Goal: Check status: Check status

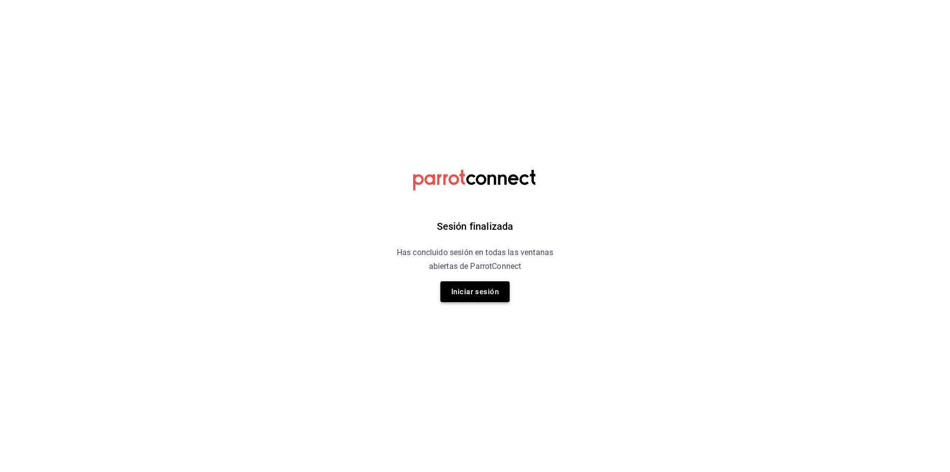
click at [474, 281] on button "Iniciar sesión" at bounding box center [474, 291] width 69 height 21
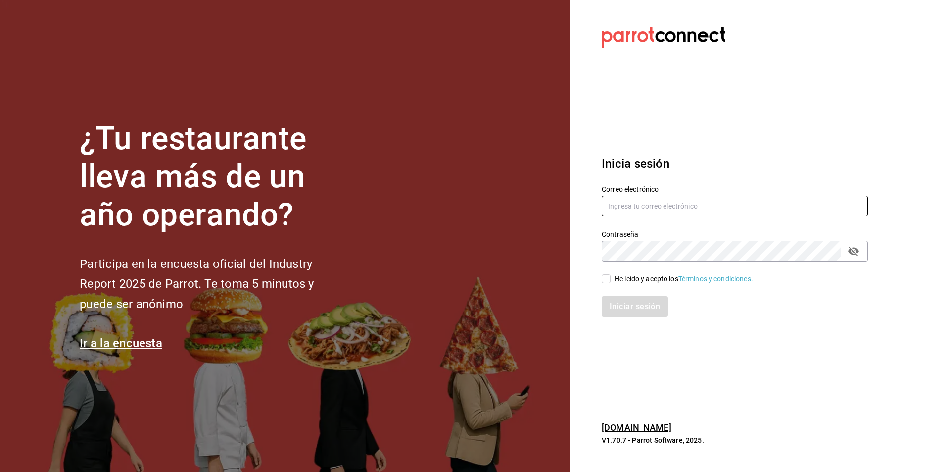
type input "[EMAIL_ADDRESS][DOMAIN_NAME]"
drag, startPoint x: 607, startPoint y: 289, endPoint x: 604, endPoint y: 281, distance: 8.9
click at [606, 287] on div "Iniciar sesión" at bounding box center [729, 300] width 278 height 33
click at [604, 280] on input "He leído y acepto los Términos y condiciones." at bounding box center [606, 278] width 9 height 9
checkbox input "true"
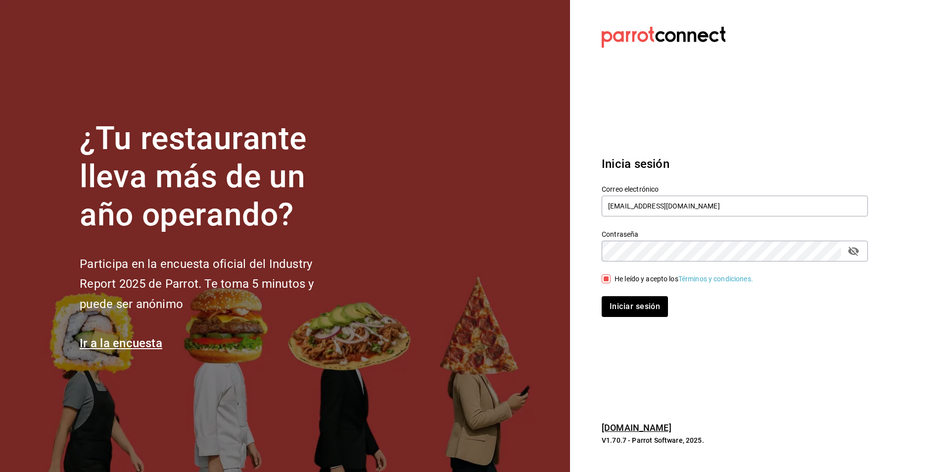
drag, startPoint x: 617, startPoint y: 318, endPoint x: 615, endPoint y: 306, distance: 12.0
click at [617, 318] on div "Inicia sesión Correo electrónico [EMAIL_ADDRESS][DOMAIN_NAME] Contraseña Contra…" at bounding box center [735, 236] width 266 height 186
click at [615, 306] on button "Iniciar sesión" at bounding box center [635, 306] width 67 height 21
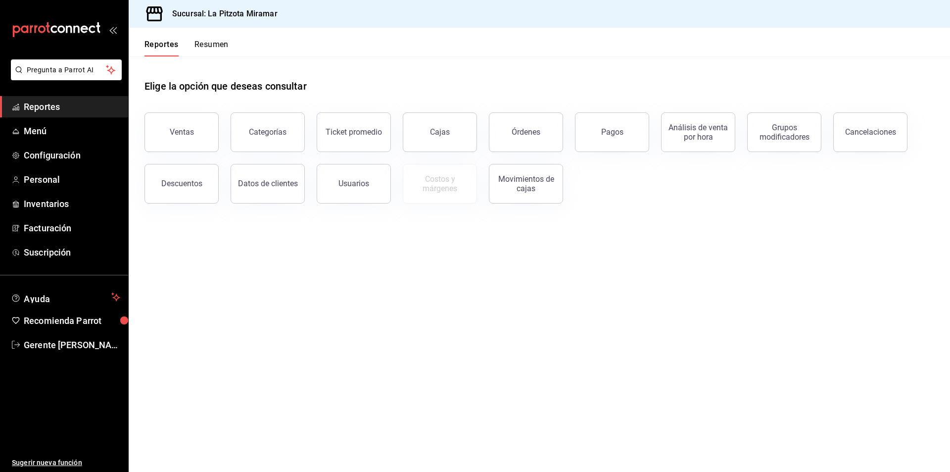
click at [208, 56] on button "Resumen" at bounding box center [211, 48] width 34 height 17
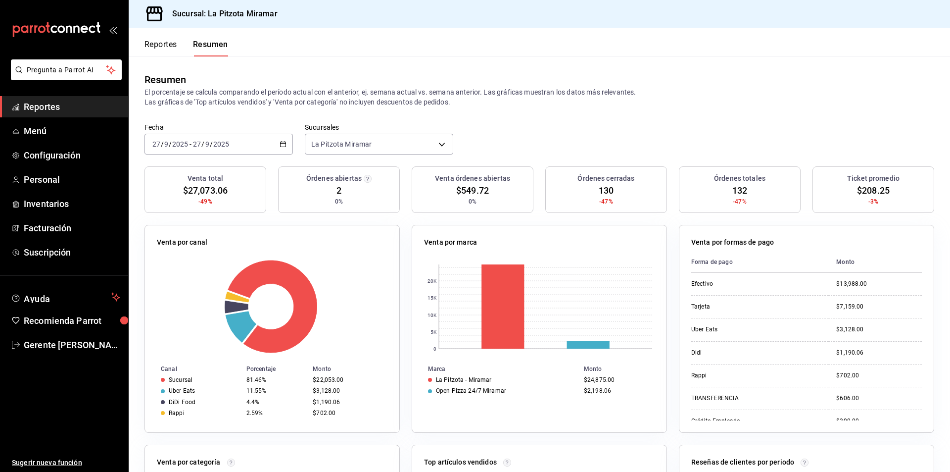
click at [286, 137] on div "[DATE] [DATE] - [DATE] [DATE]" at bounding box center [218, 144] width 148 height 21
click at [188, 290] on span "Rango de fechas" at bounding box center [191, 285] width 77 height 10
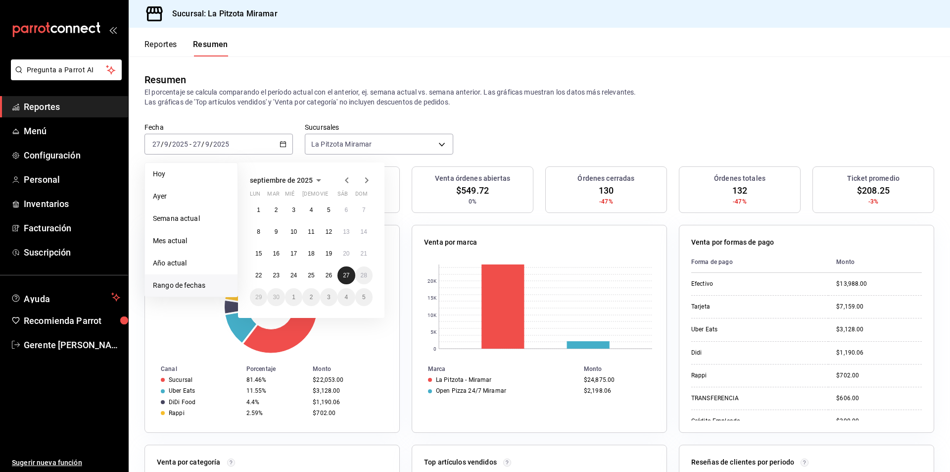
click at [341, 275] on button "27" at bounding box center [345, 275] width 17 height 18
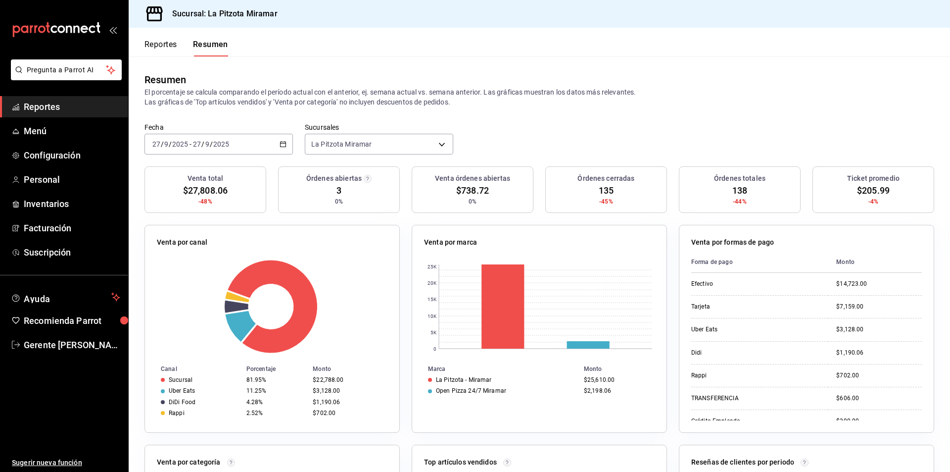
click at [277, 148] on div "[DATE] [DATE] - [DATE] [DATE]" at bounding box center [218, 144] width 148 height 21
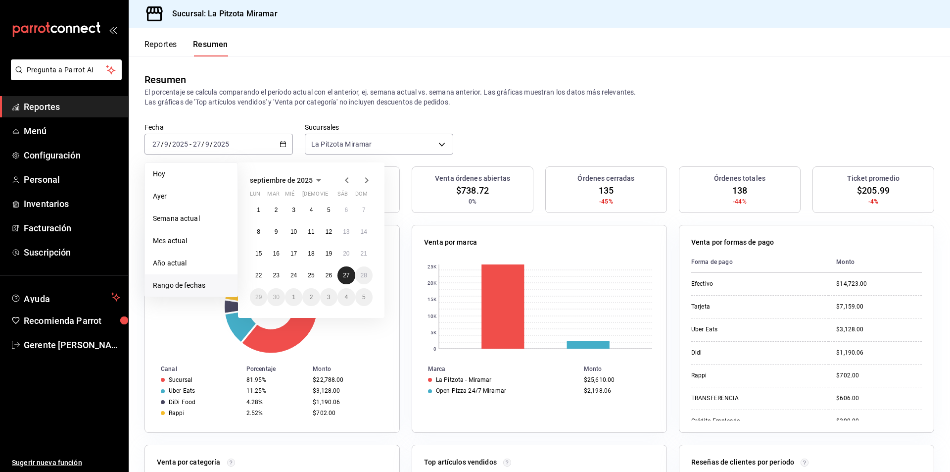
click at [342, 269] on button "27" at bounding box center [345, 275] width 17 height 18
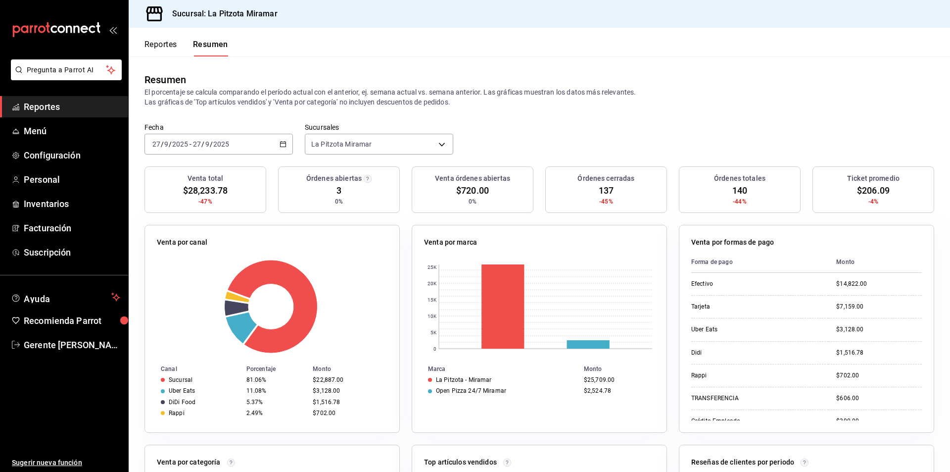
click at [284, 142] on icon "button" at bounding box center [283, 144] width 7 height 7
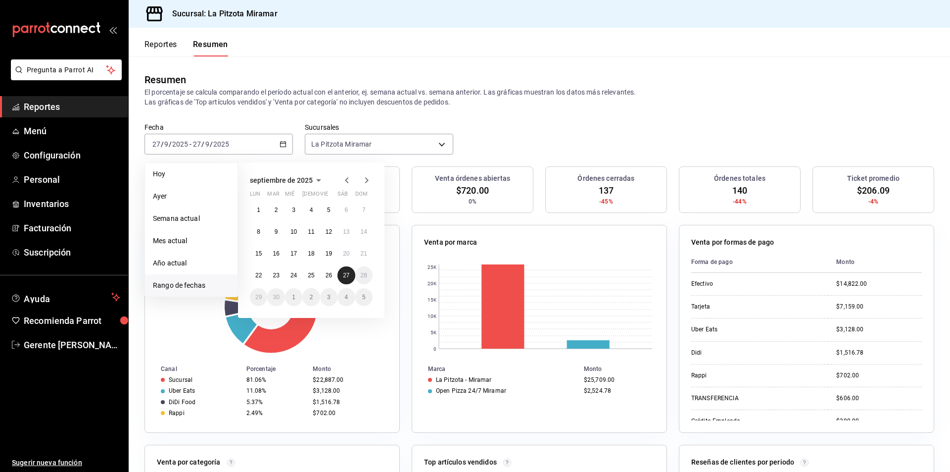
click at [349, 273] on button "27" at bounding box center [345, 275] width 17 height 18
click at [349, 273] on abbr "27" at bounding box center [346, 275] width 6 height 7
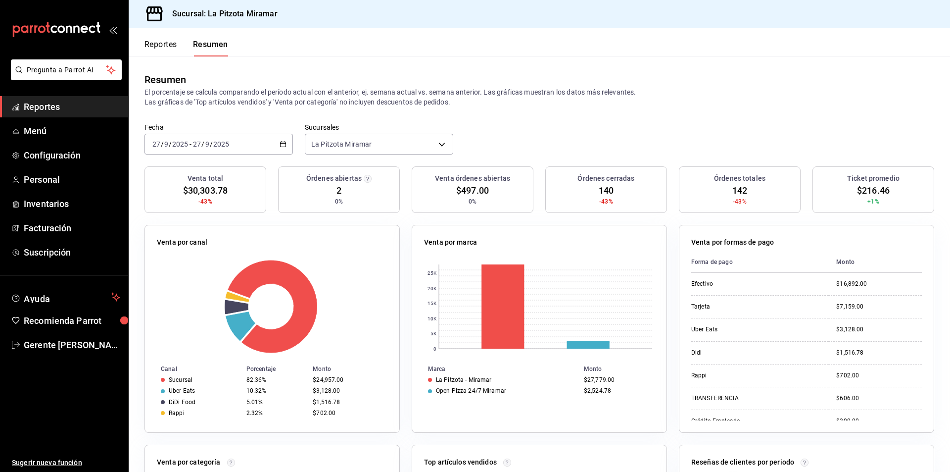
click at [278, 201] on div "Órdenes abiertas 2 0%" at bounding box center [339, 189] width 122 height 47
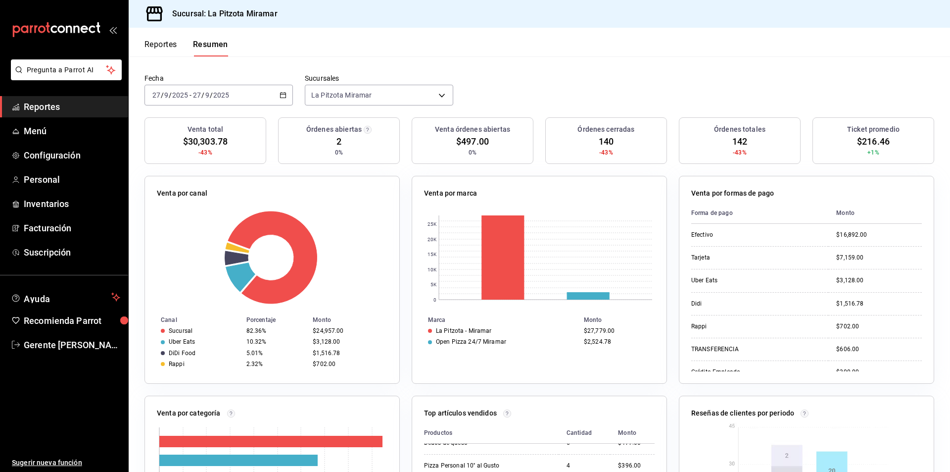
scroll to position [29, 0]
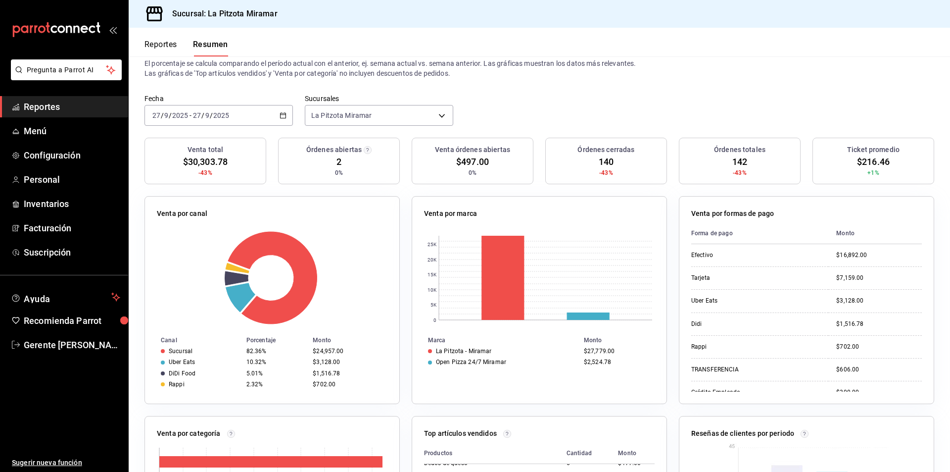
click at [282, 111] on div "[DATE] [DATE] - [DATE] [DATE]" at bounding box center [218, 115] width 148 height 21
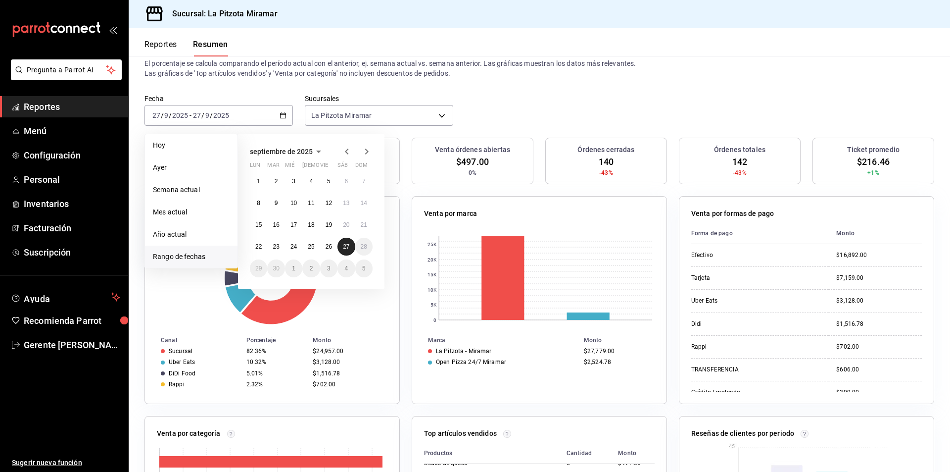
click at [344, 254] on button "27" at bounding box center [345, 247] width 17 height 18
click at [344, 254] on div at bounding box center [272, 278] width 231 height 94
